Goal: Transaction & Acquisition: Subscribe to service/newsletter

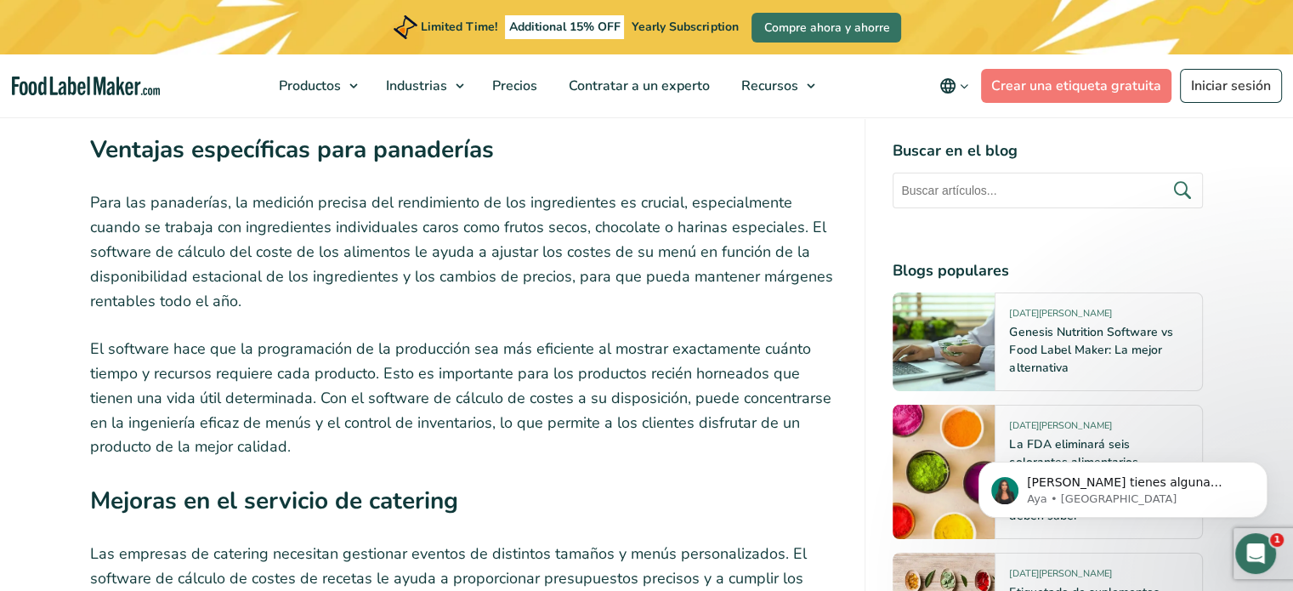
scroll to position [6122, 0]
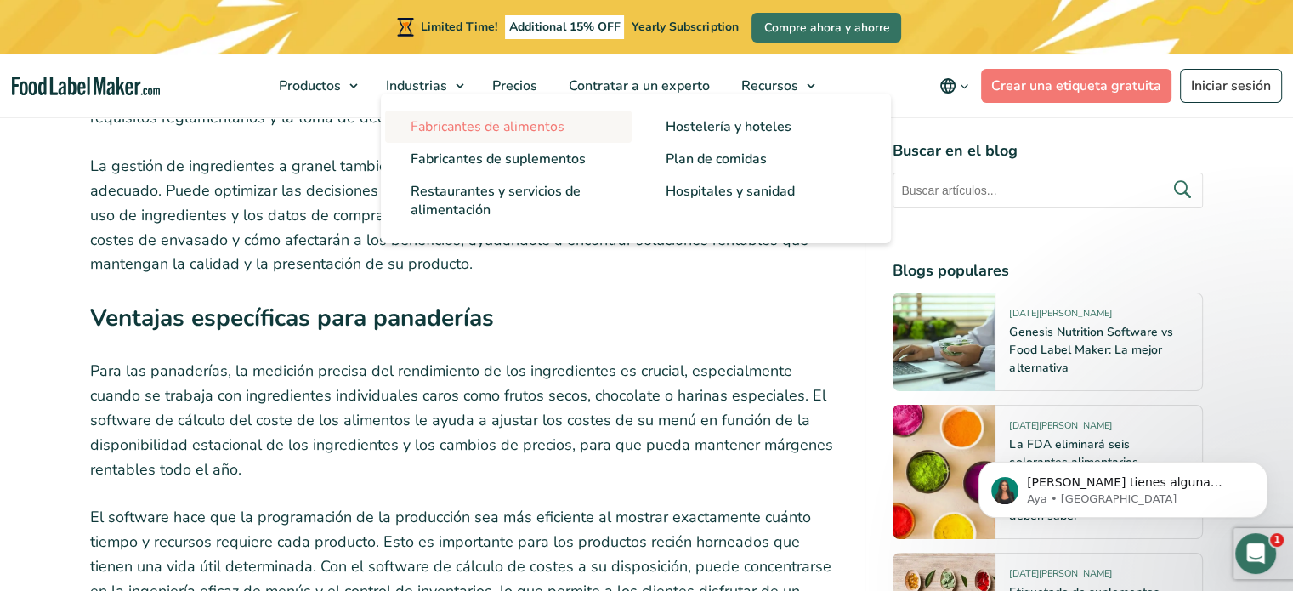
click at [464, 128] on span "Fabricantes de alimentos" at bounding box center [488, 126] width 154 height 19
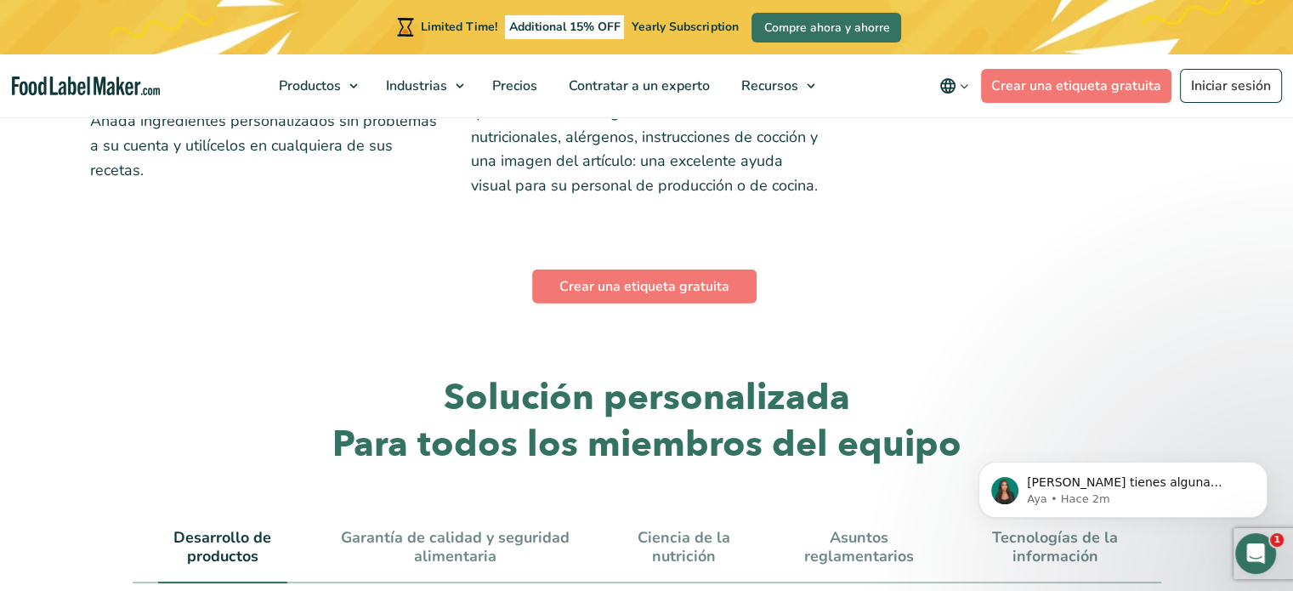
scroll to position [4978, 0]
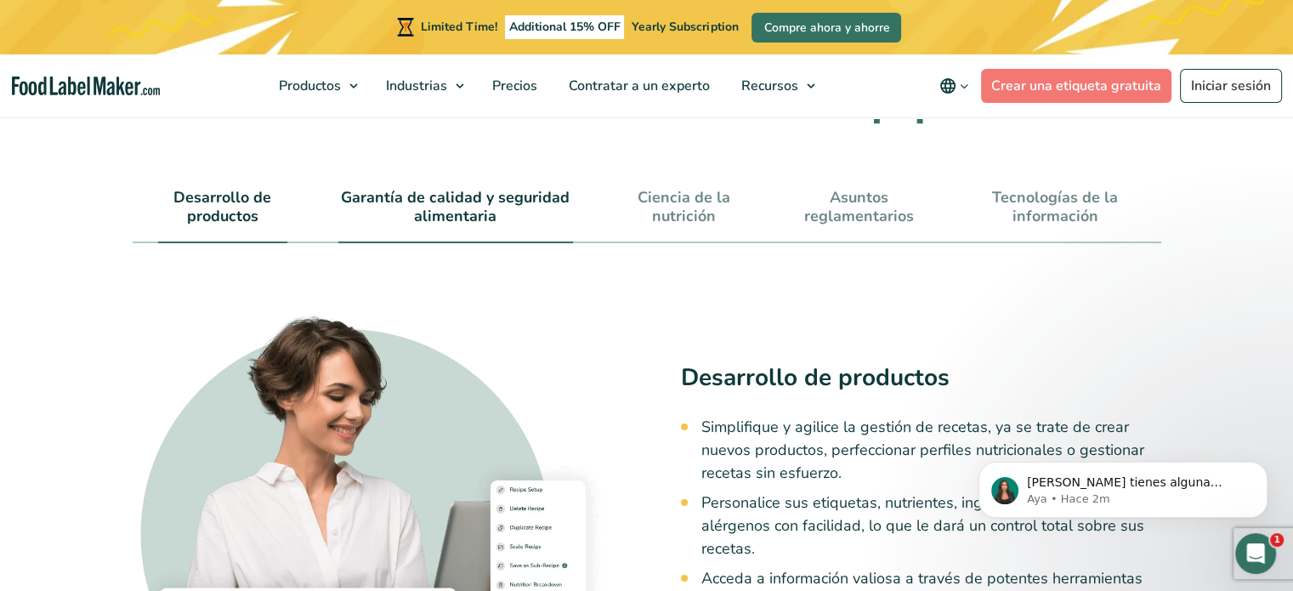
click at [477, 189] on link "Garantía de calidad y seguridad alimentaria" at bounding box center [456, 207] width 236 height 37
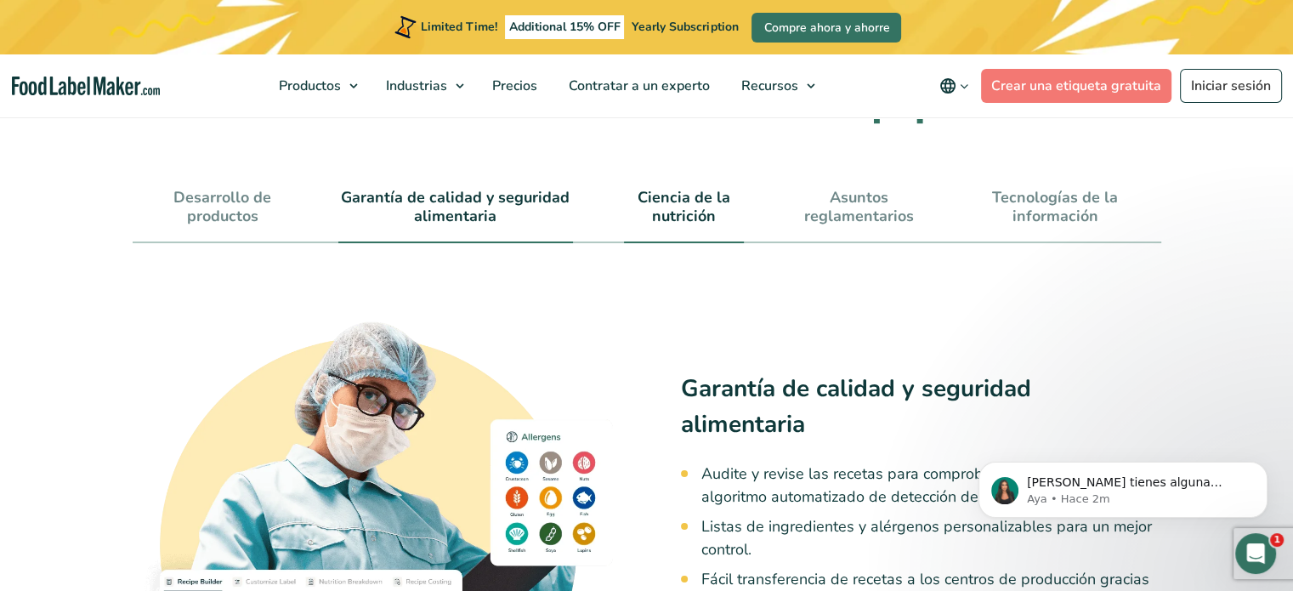
click at [645, 189] on link "Ciencia de la nutrición" at bounding box center [684, 207] width 120 height 37
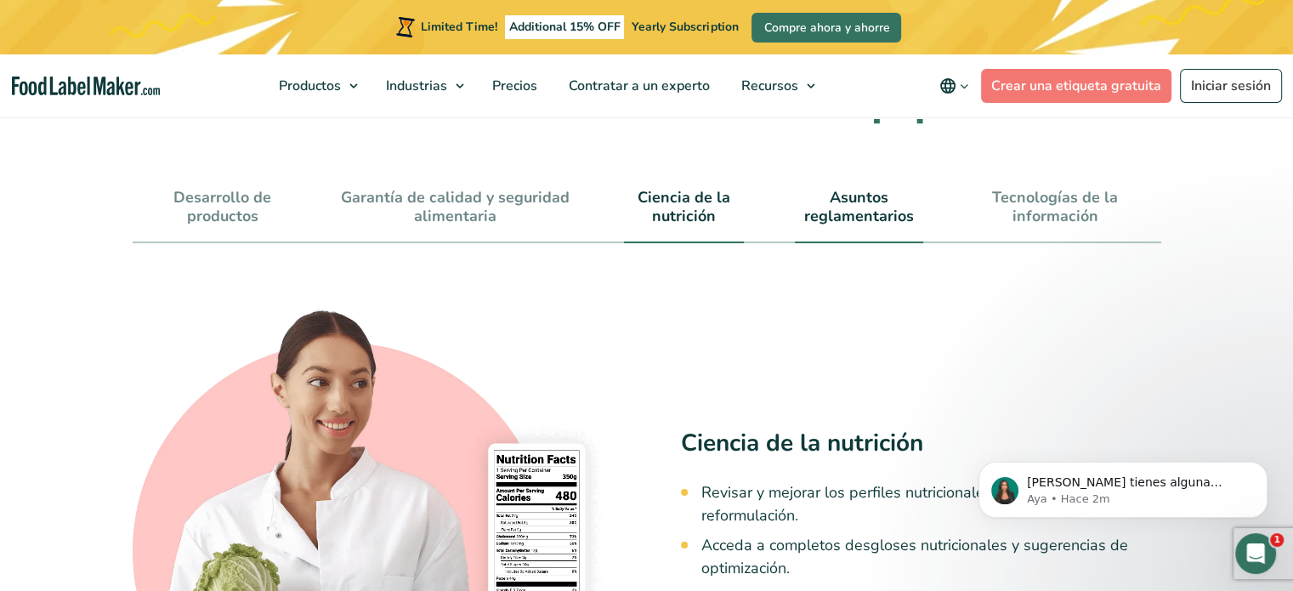
click at [844, 204] on link "Asuntos reglamentarios" at bounding box center [859, 207] width 128 height 37
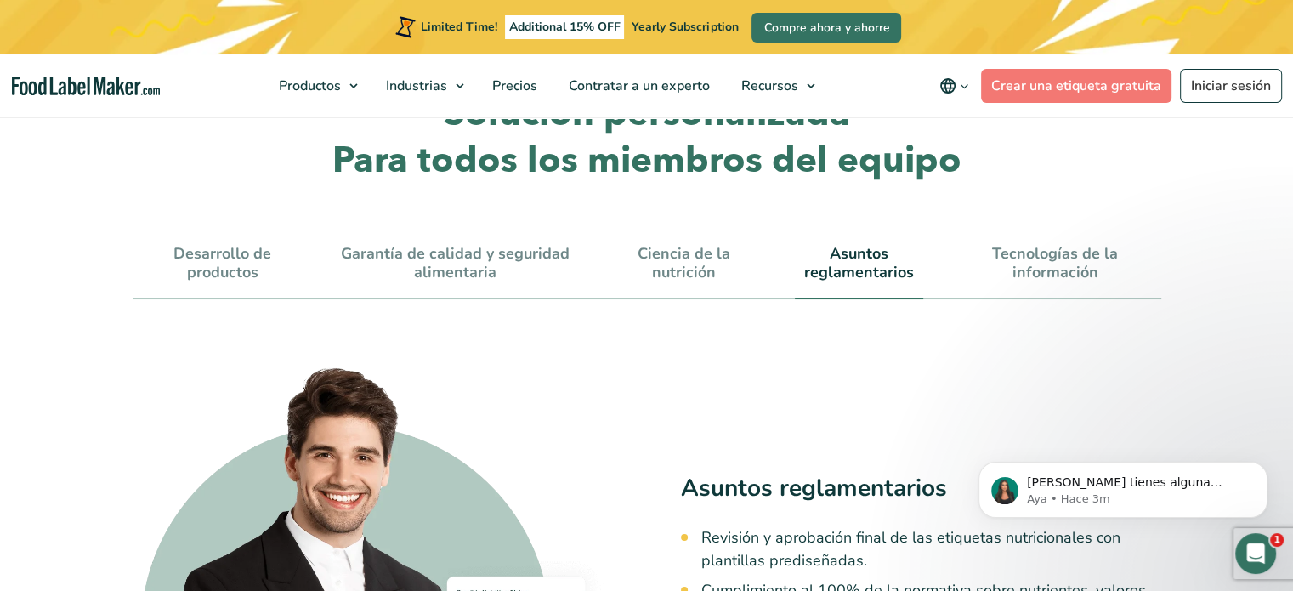
scroll to position [4893, 0]
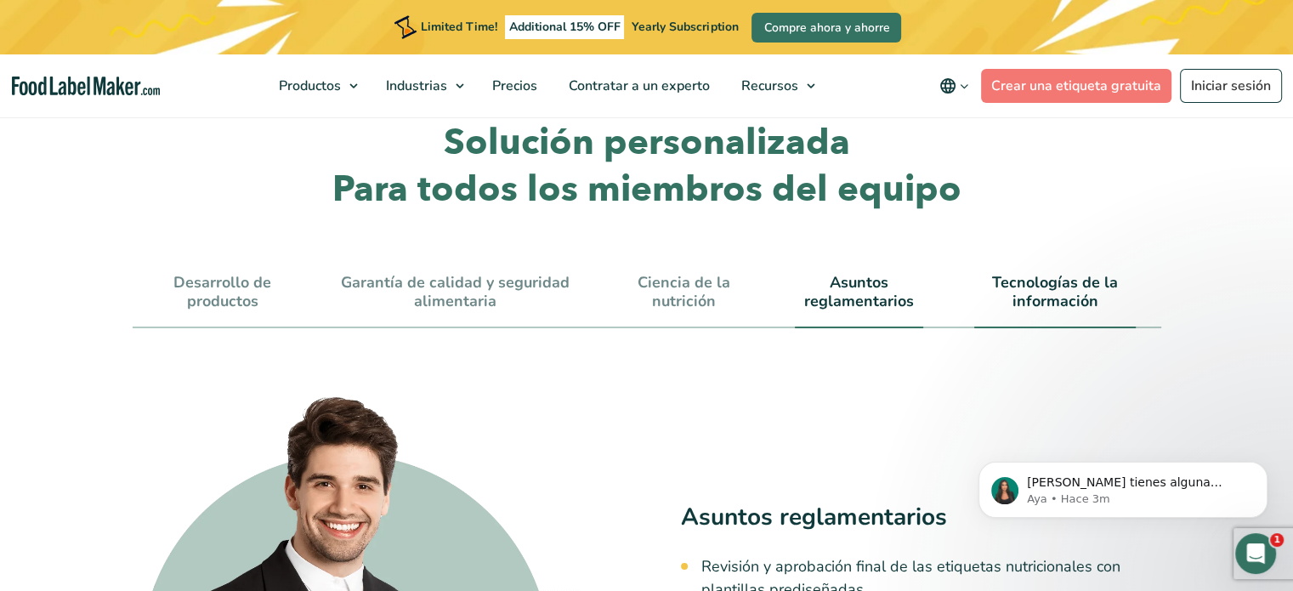
click at [1025, 274] on link "Tecnologías de la información" at bounding box center [1054, 292] width 161 height 37
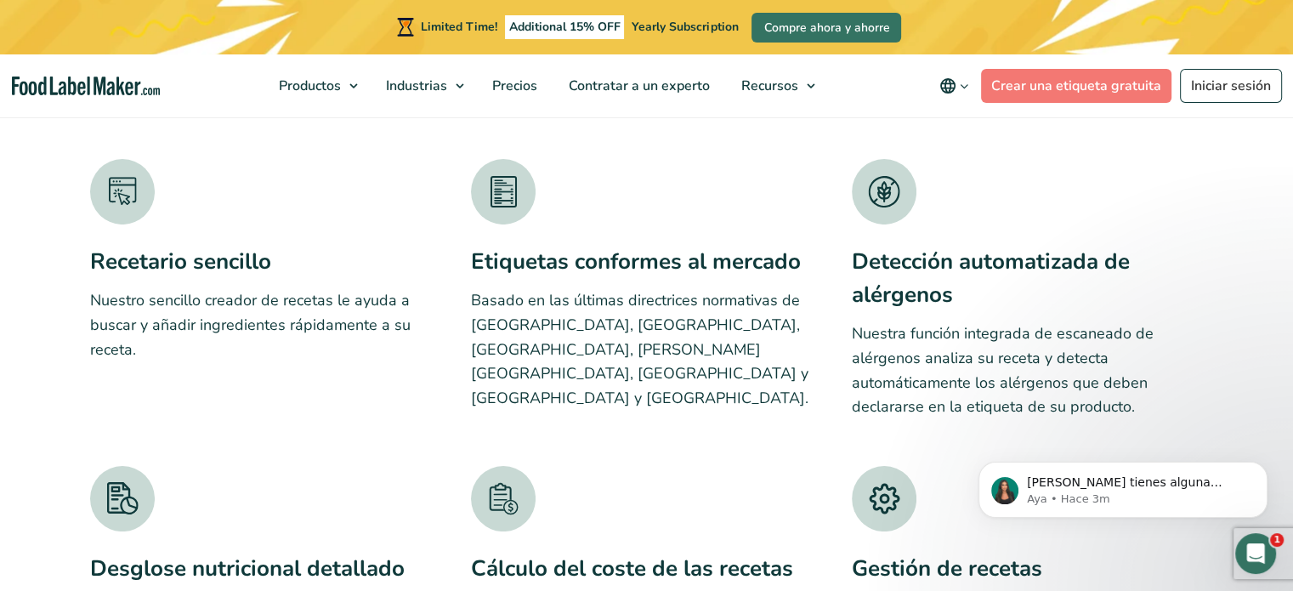
scroll to position [3108, 0]
click at [508, 77] on span "Precios" at bounding box center [513, 86] width 52 height 19
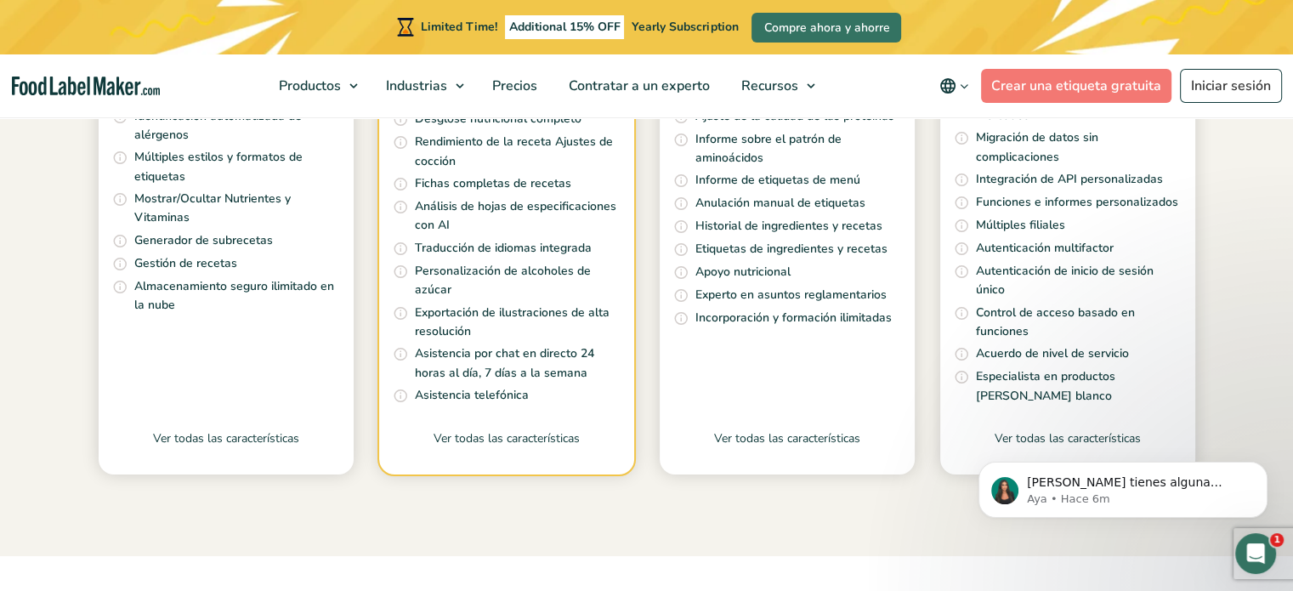
scroll to position [765, 0]
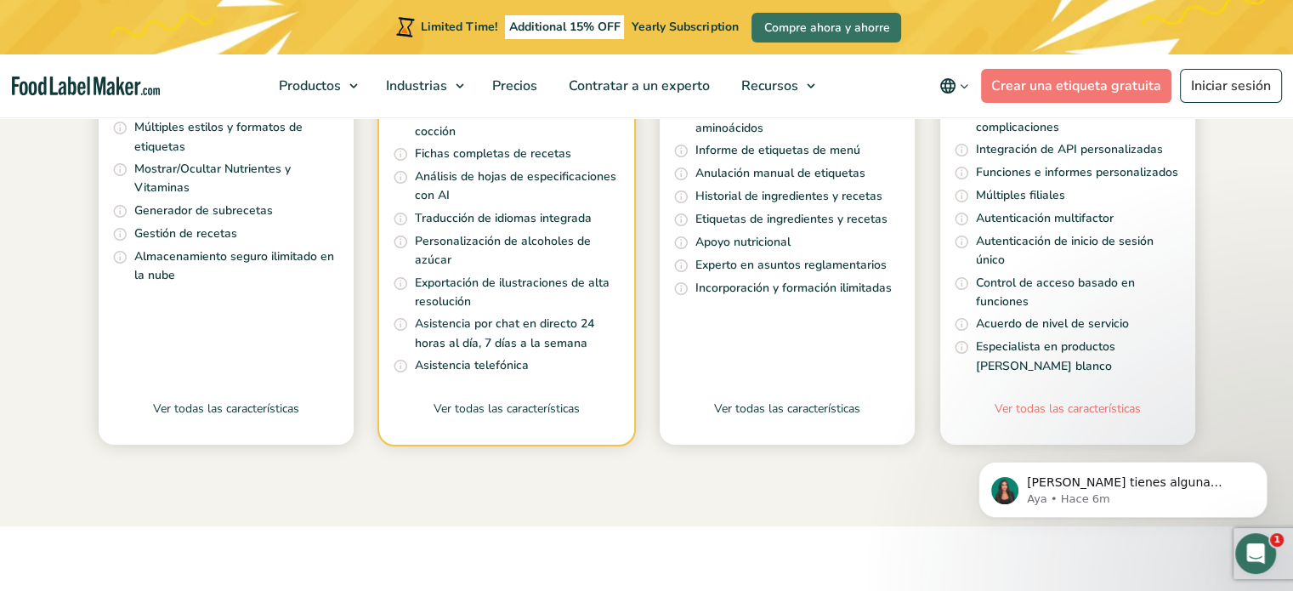
click at [1053, 404] on link "Ver todas las características" at bounding box center [1067, 422] width 255 height 45
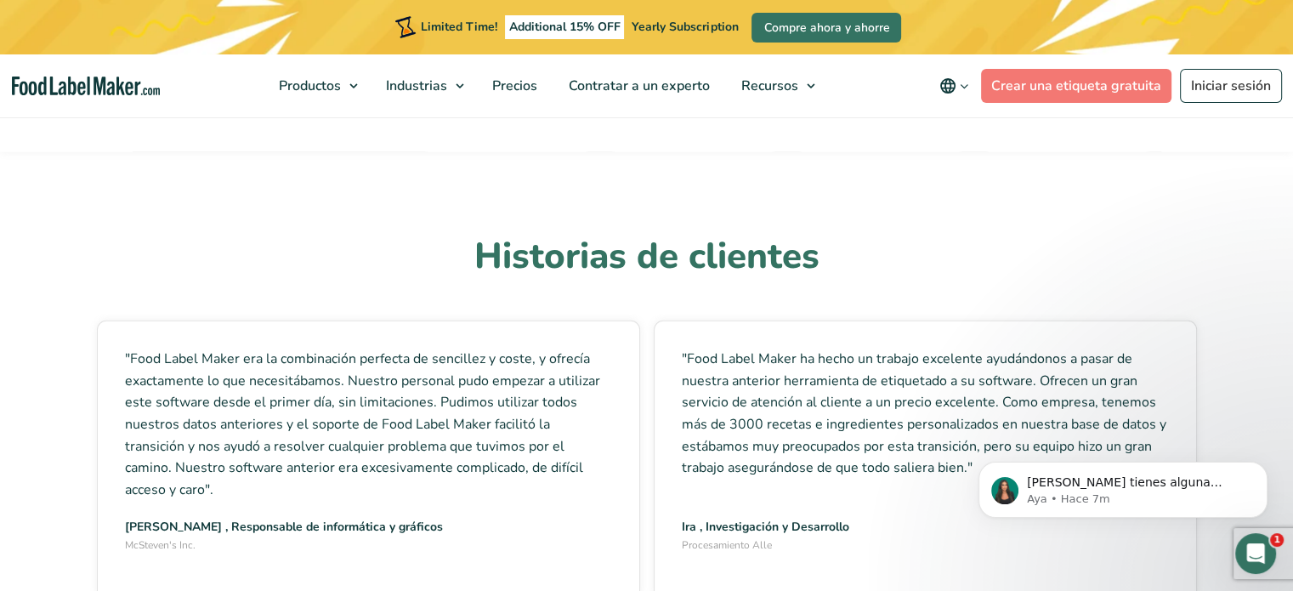
scroll to position [4591, 0]
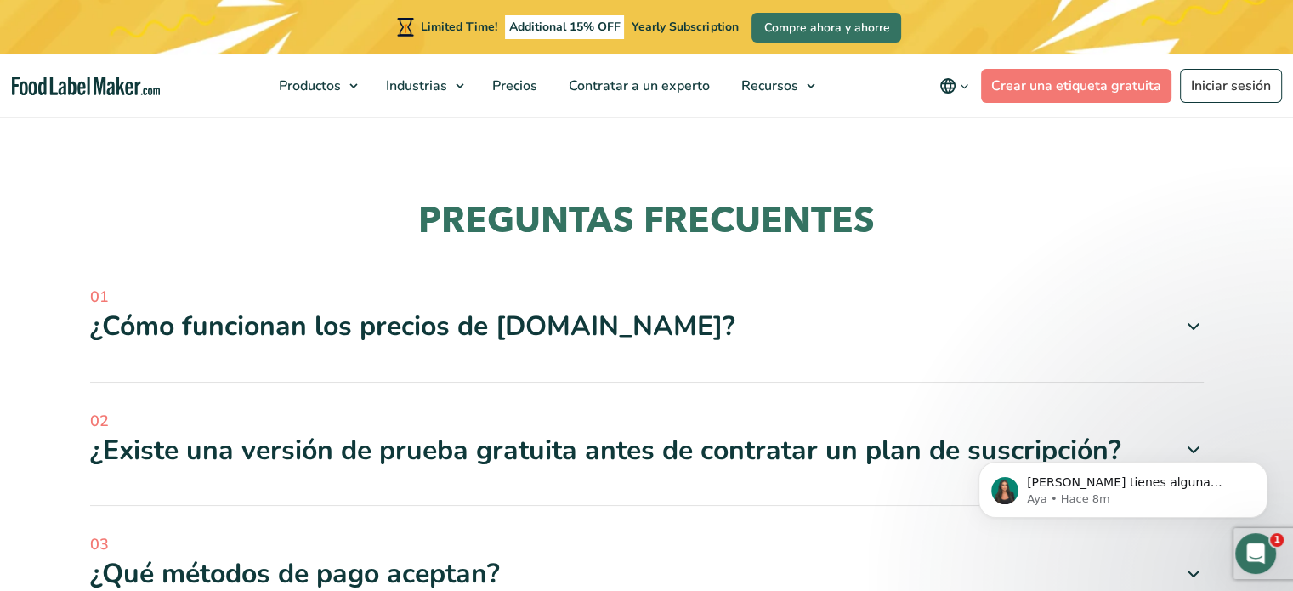
scroll to position [5101, 0]
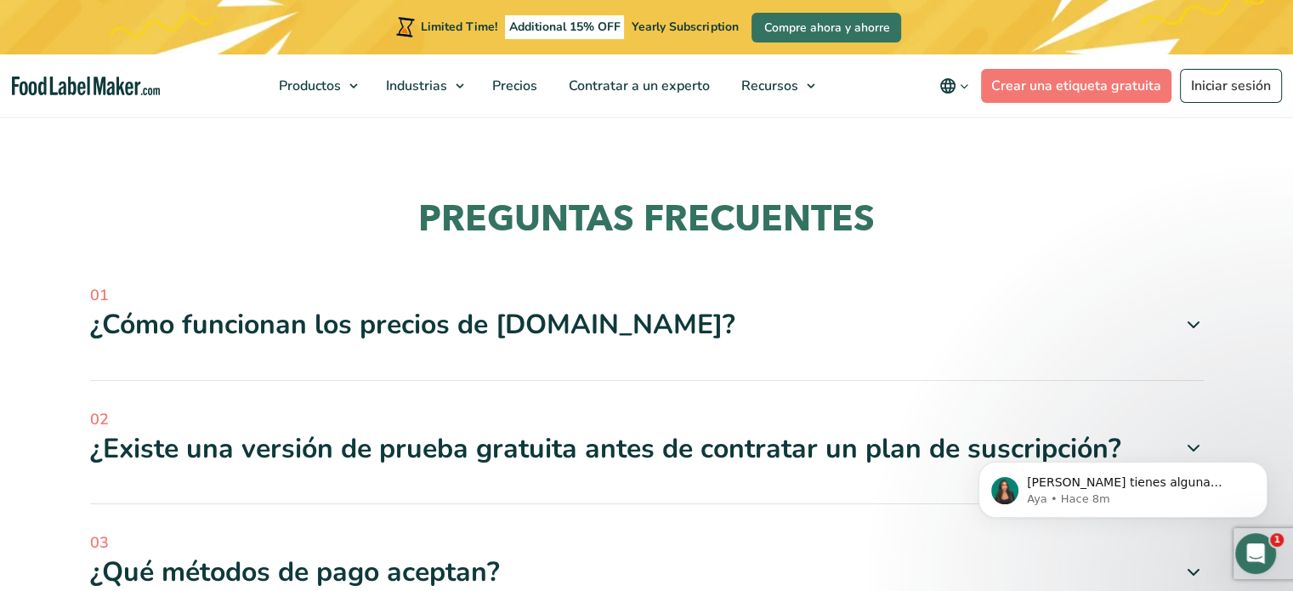
click at [654, 431] on div "¿Existe una versión de prueba gratuita antes de contratar un plan de suscripció…" at bounding box center [647, 449] width 1114 height 36
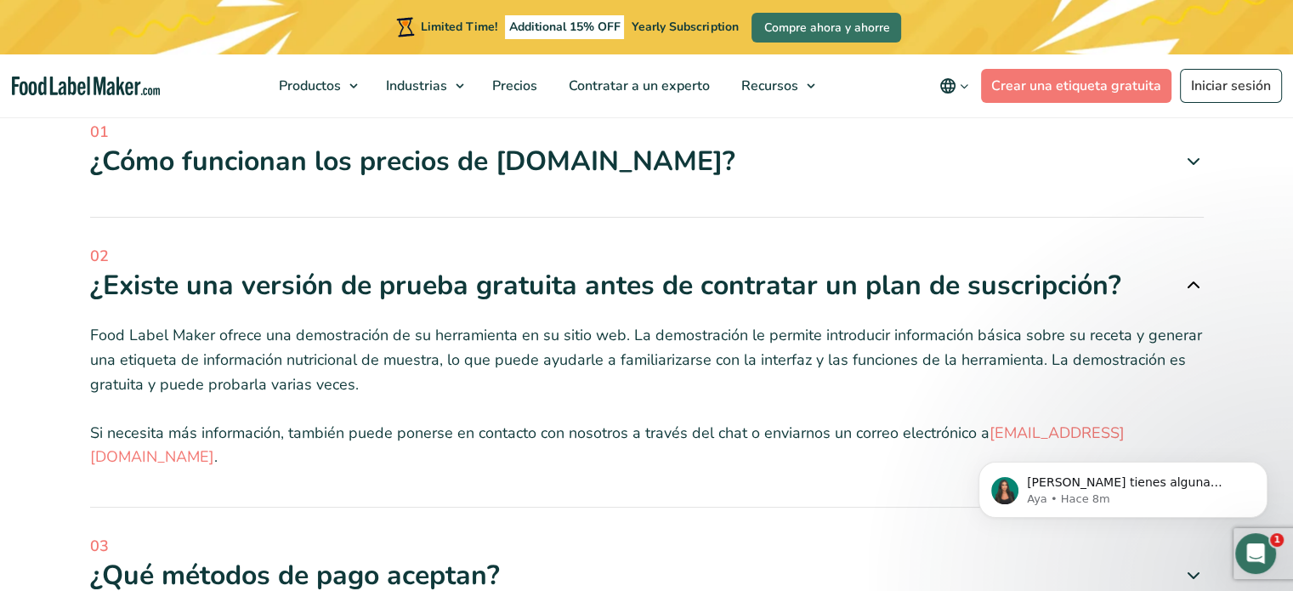
scroll to position [5356, 0]
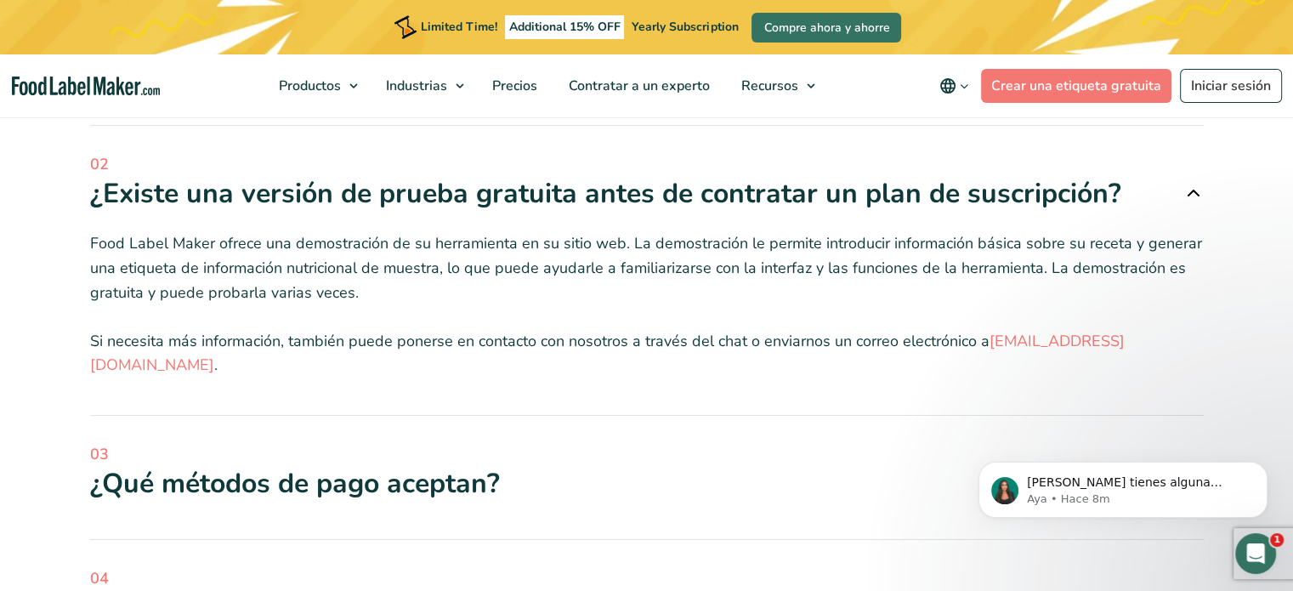
click at [281, 466] on div "¿Qué métodos de pago aceptan?" at bounding box center [647, 484] width 1114 height 36
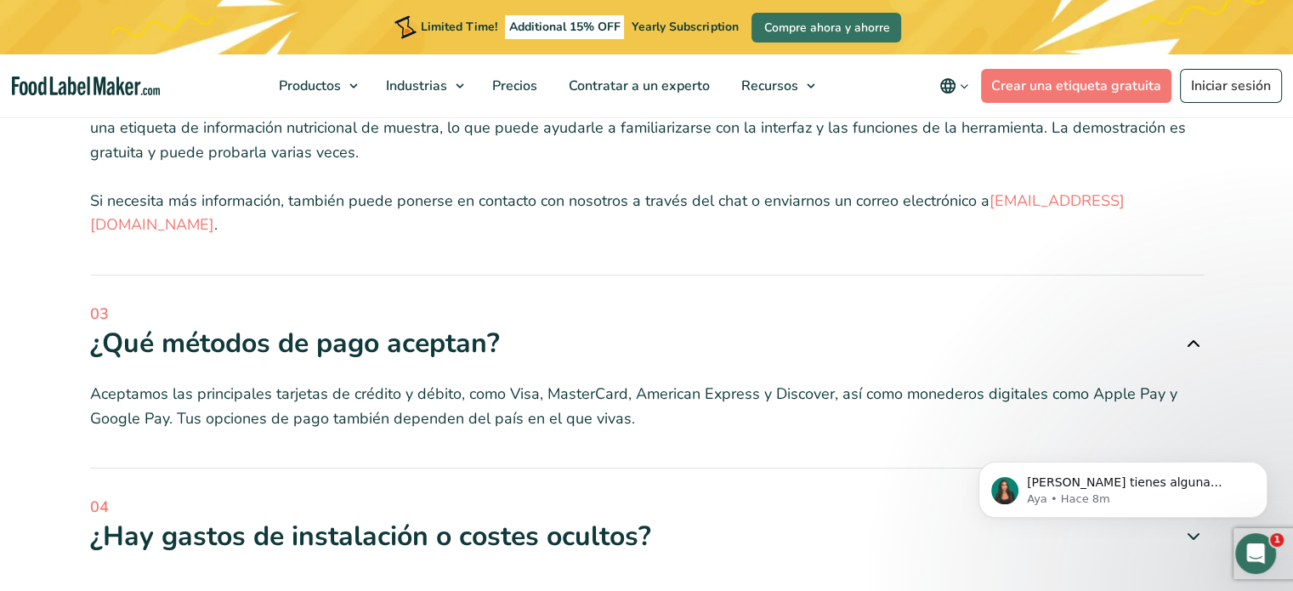
scroll to position [5527, 0]
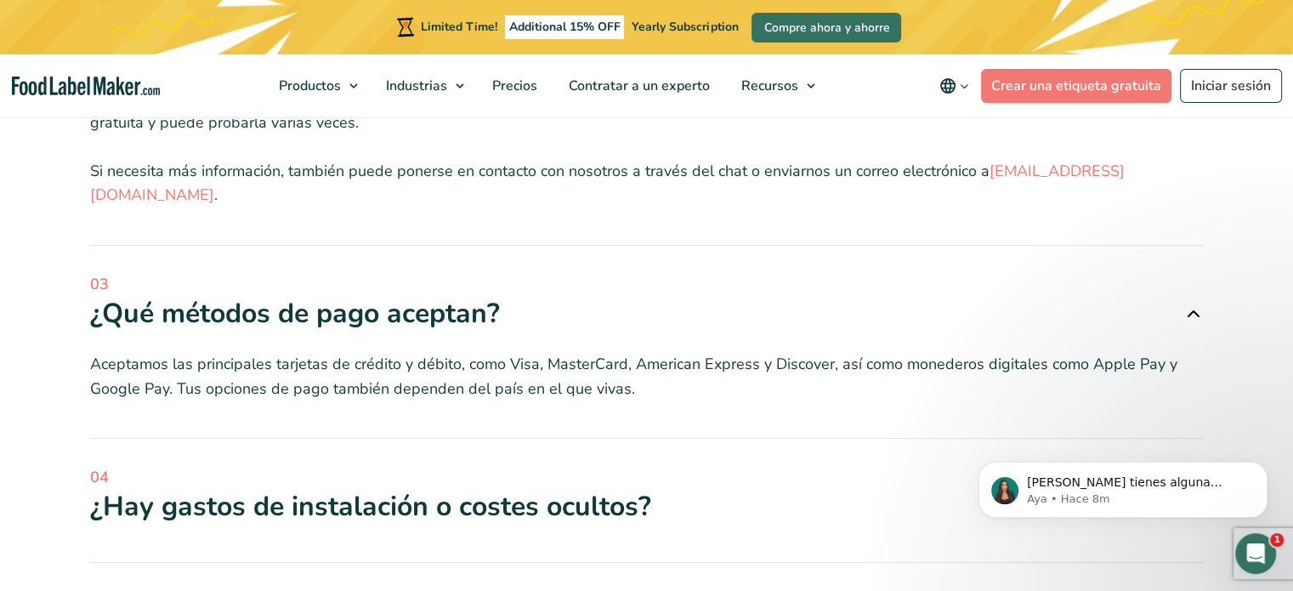
click at [323, 489] on div "¿Hay gastos de instalación o costes ocultos?" at bounding box center [647, 507] width 1114 height 36
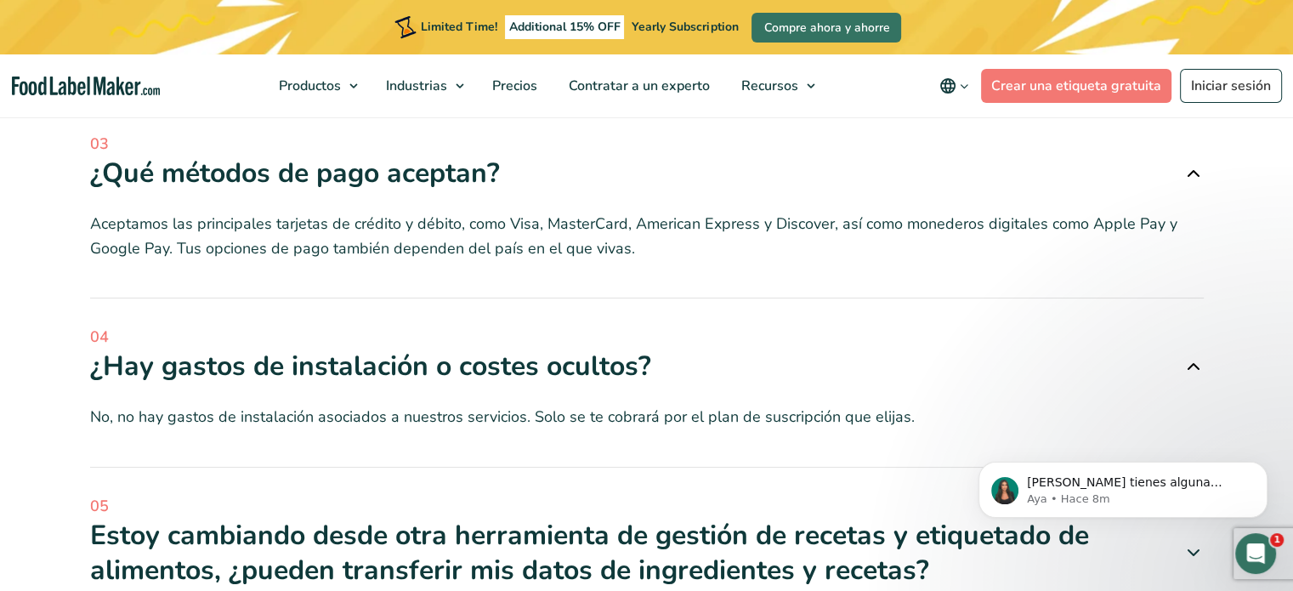
scroll to position [5697, 0]
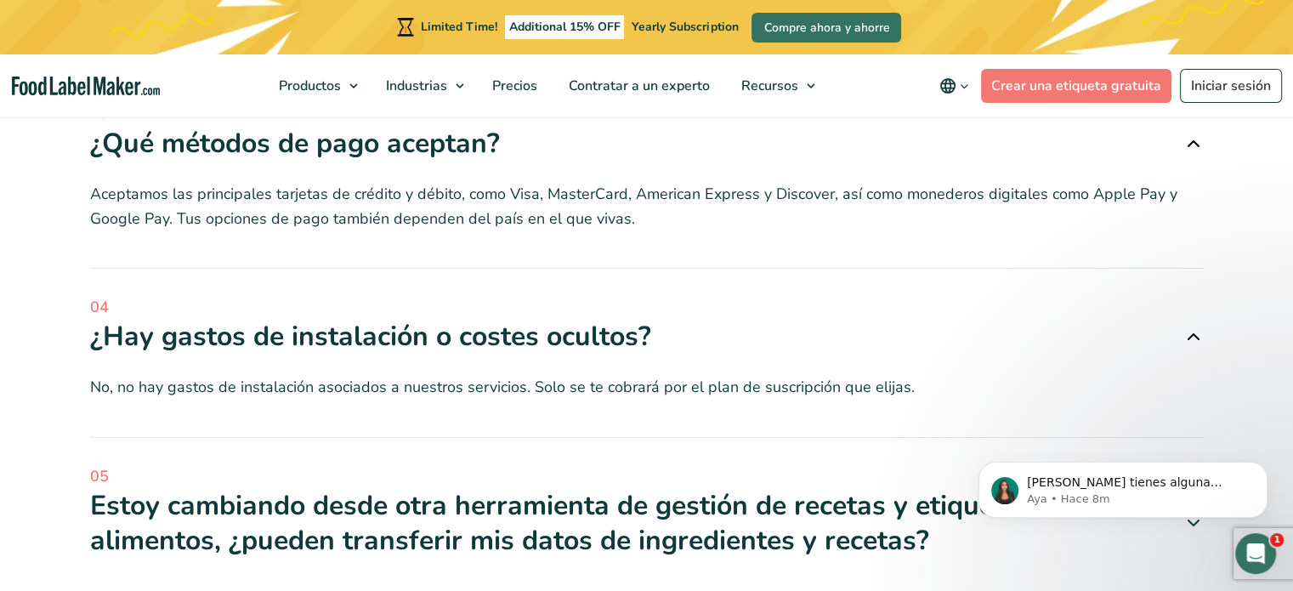
click at [321, 488] on div "Estoy cambiando desde otra herramienta de gestión de recetas y etiquetado de al…" at bounding box center [647, 523] width 1114 height 71
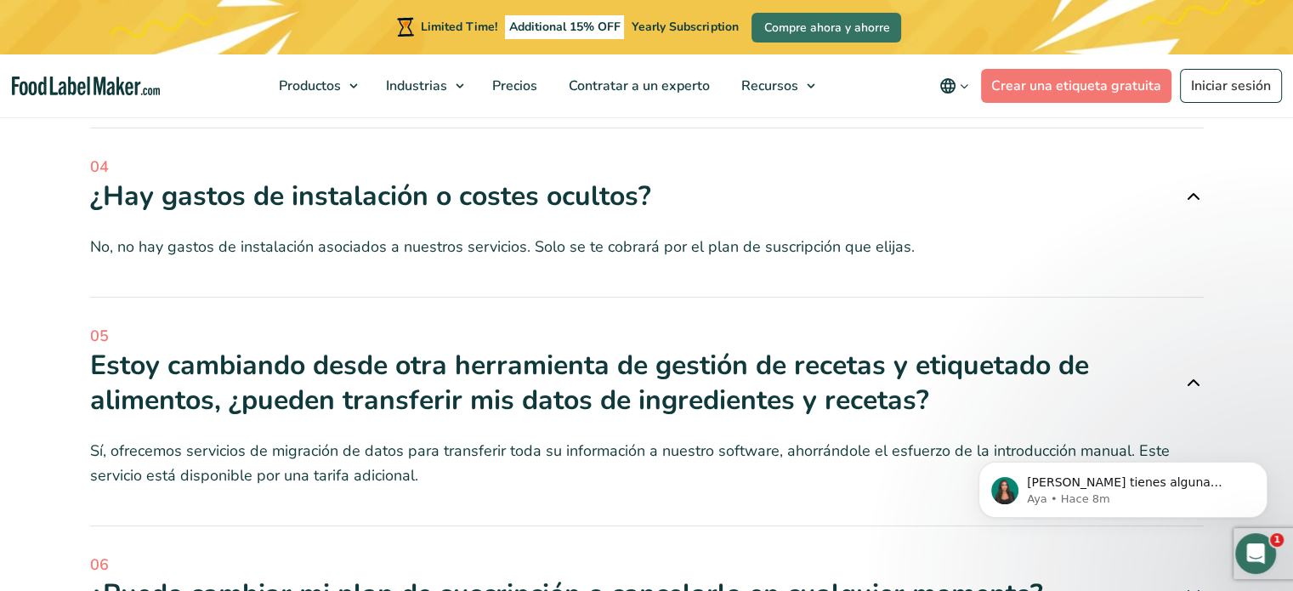
scroll to position [5867, 0]
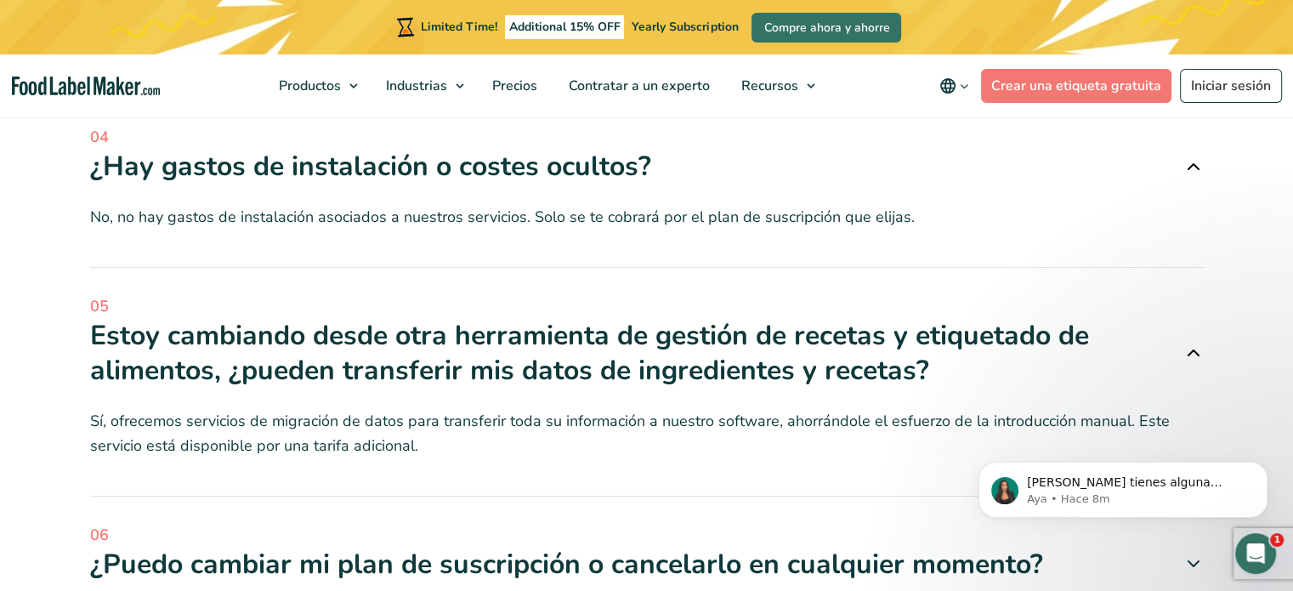
click at [320, 547] on div "¿Puedo cambiar mi plan de suscripción o cancelarlo en cualquier momento?" at bounding box center [647, 565] width 1114 height 36
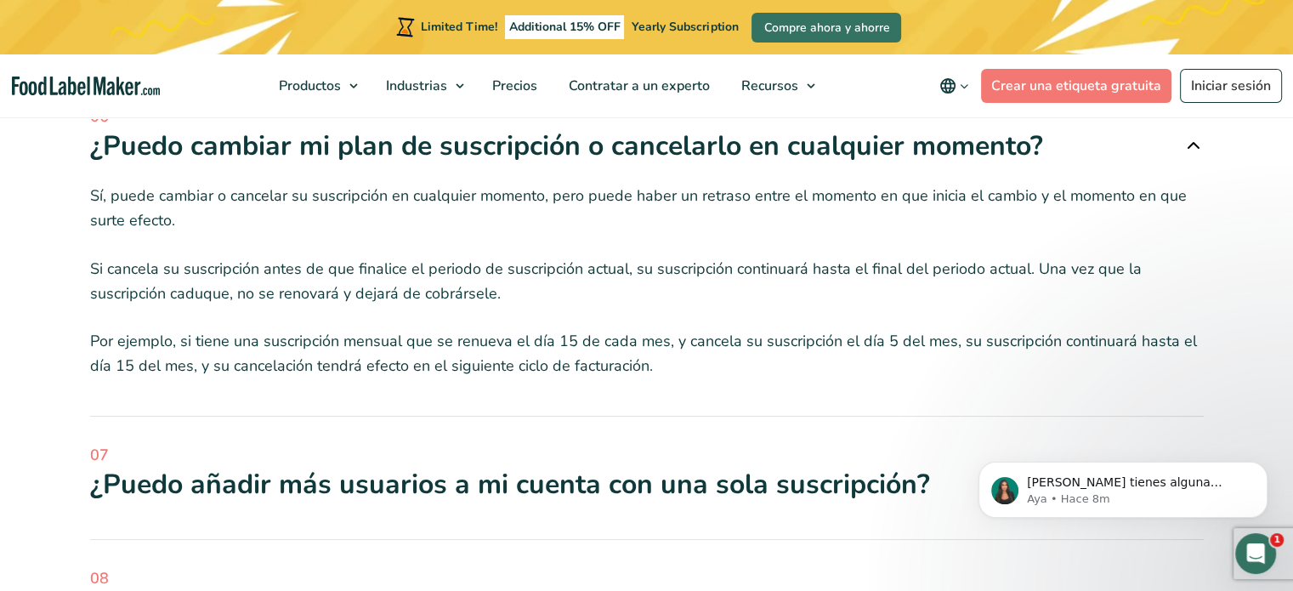
scroll to position [6292, 0]
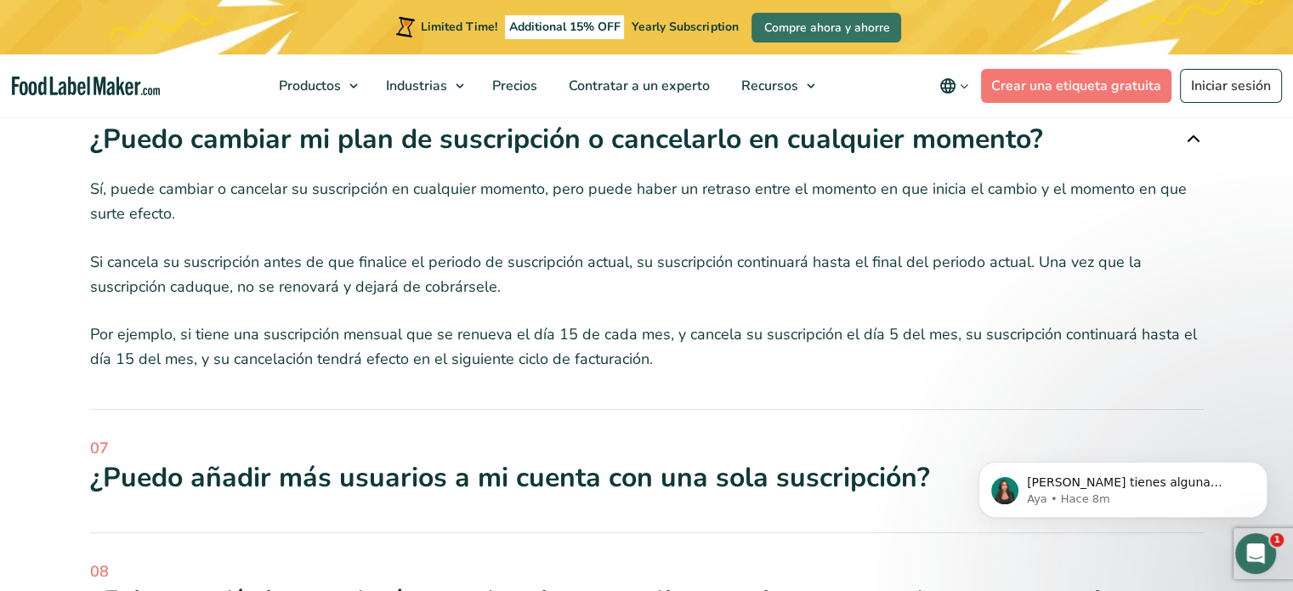
click at [351, 460] on div "¿Puedo añadir más usuarios a mi cuenta con una sola suscripción?" at bounding box center [647, 478] width 1114 height 36
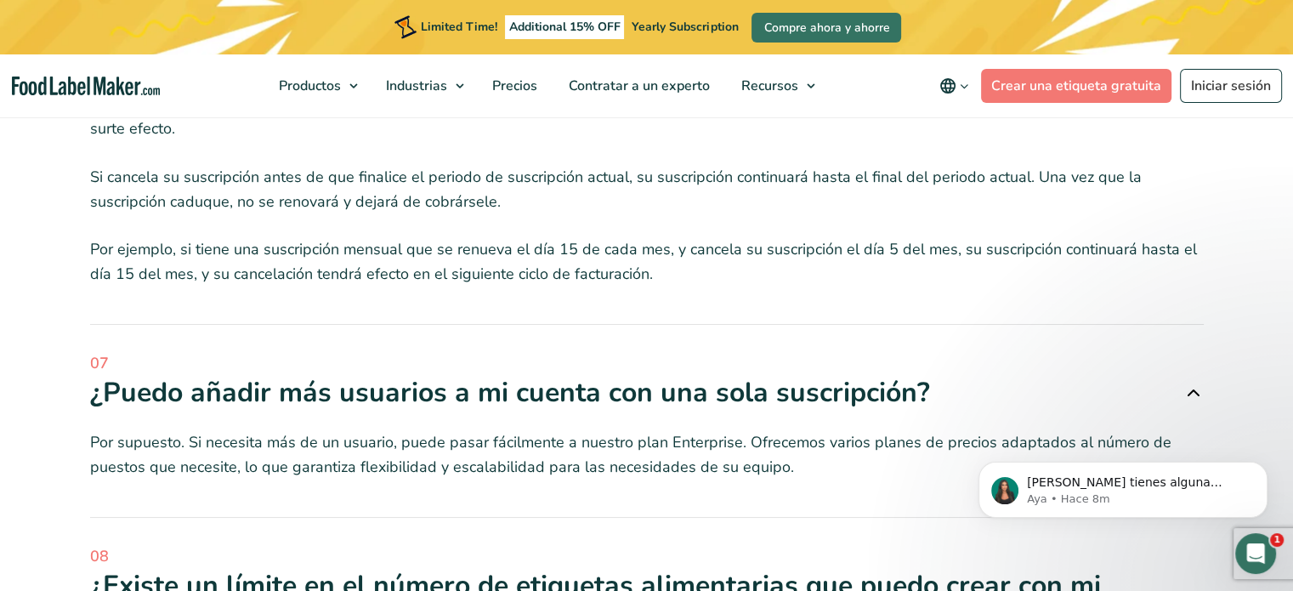
scroll to position [6462, 0]
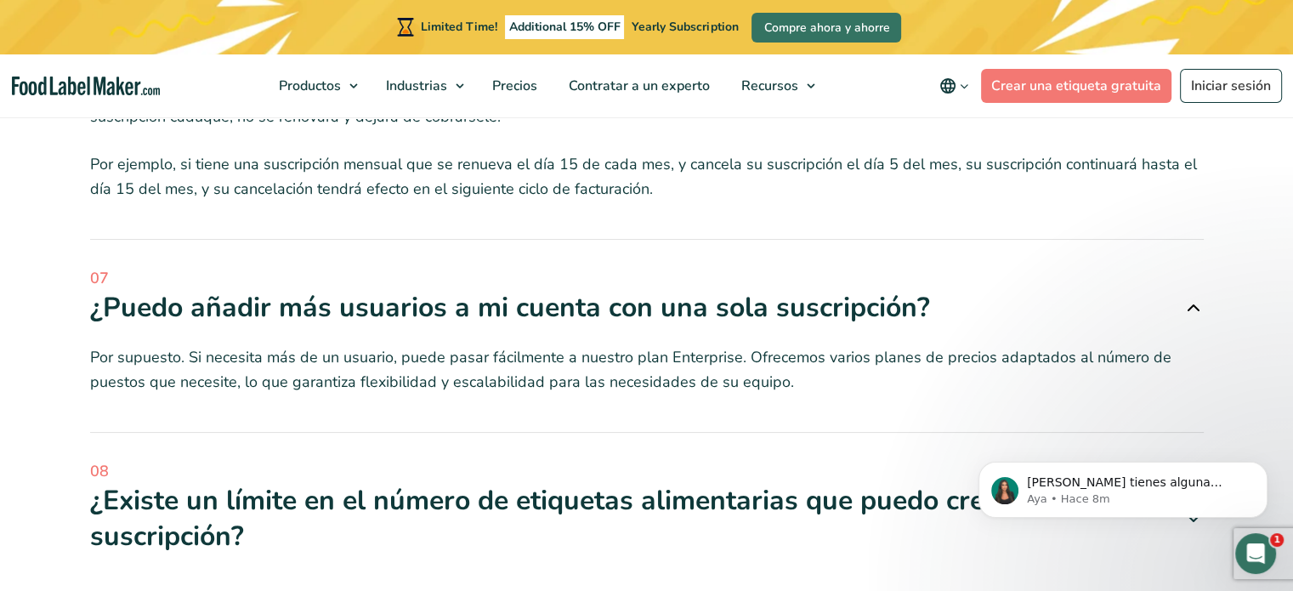
click at [344, 483] on div "¿Existe un límite en el número de etiquetas alimentarias que puedo crear con mi…" at bounding box center [647, 518] width 1114 height 71
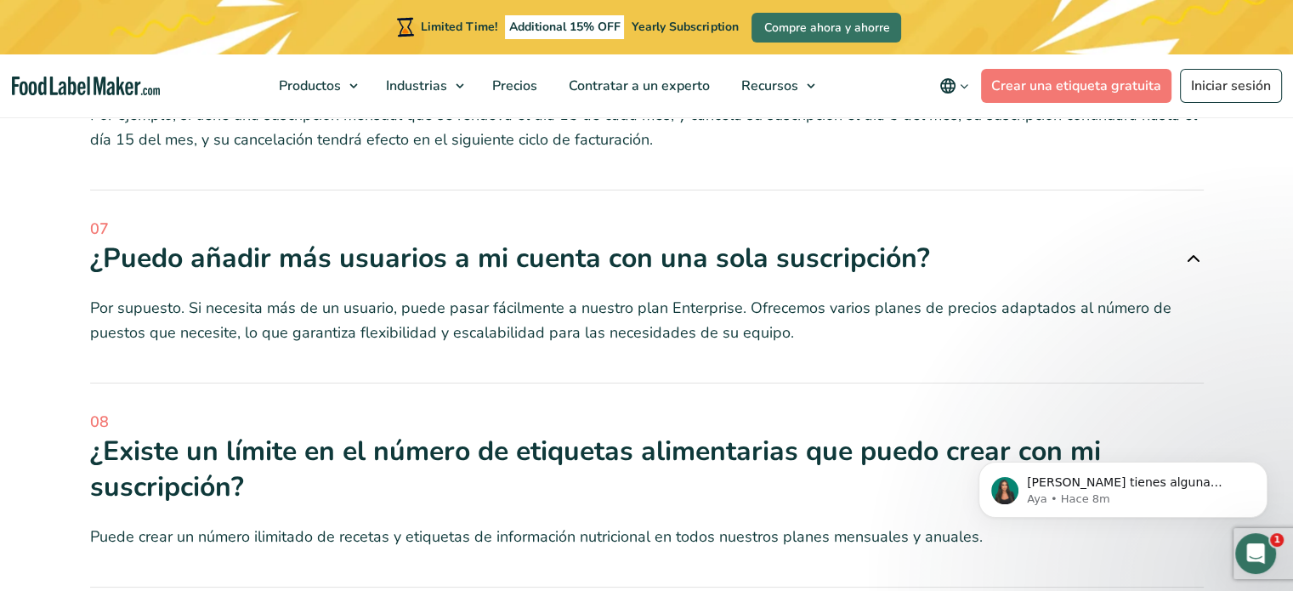
scroll to position [6207, 0]
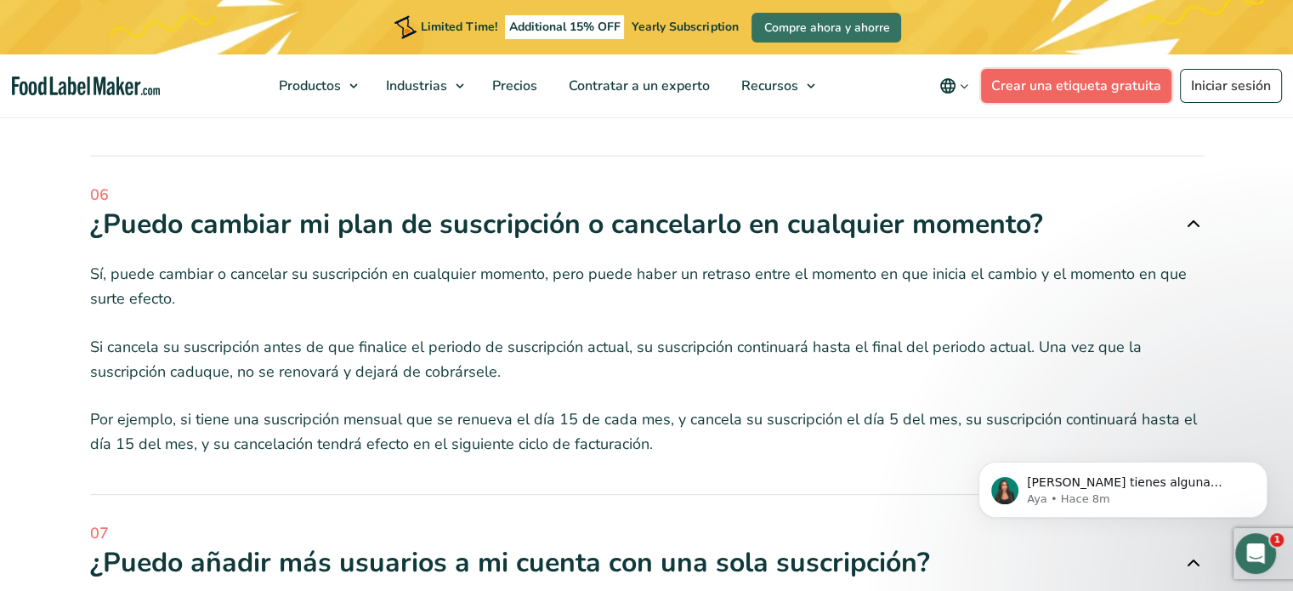
click at [1066, 79] on link "Crear una etiqueta gratuita" at bounding box center [1076, 86] width 190 height 34
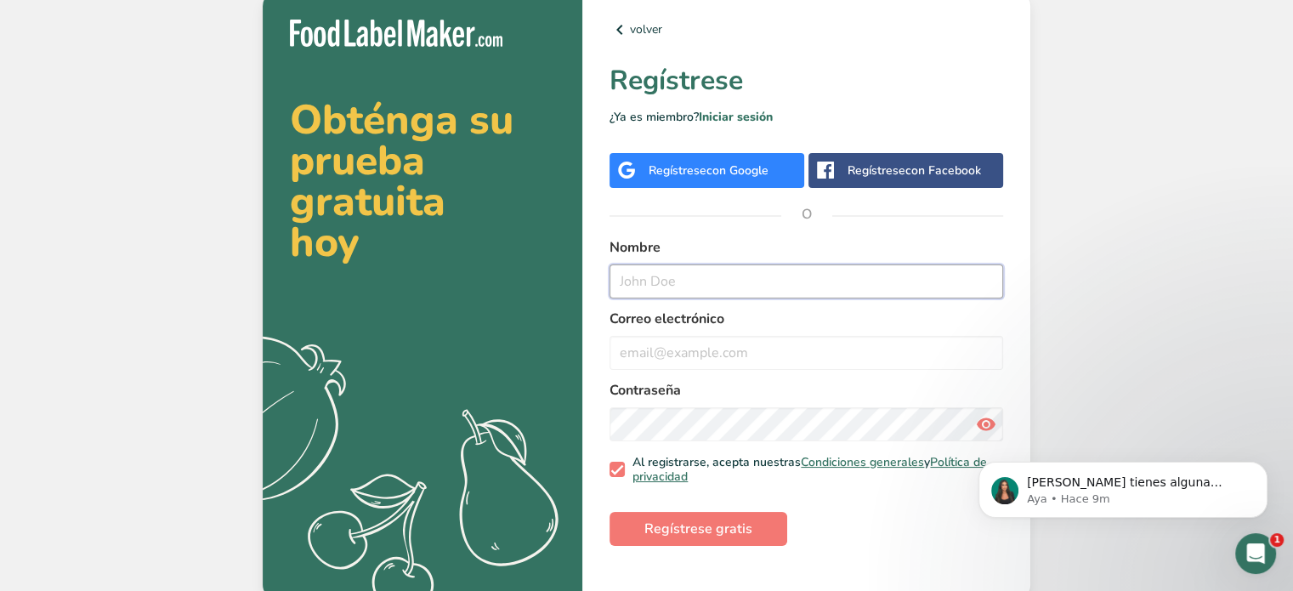
click at [650, 280] on input "text" at bounding box center [807, 281] width 394 height 34
click at [643, 343] on input "email" at bounding box center [807, 353] width 394 height 34
